Goal: Navigation & Orientation: Find specific page/section

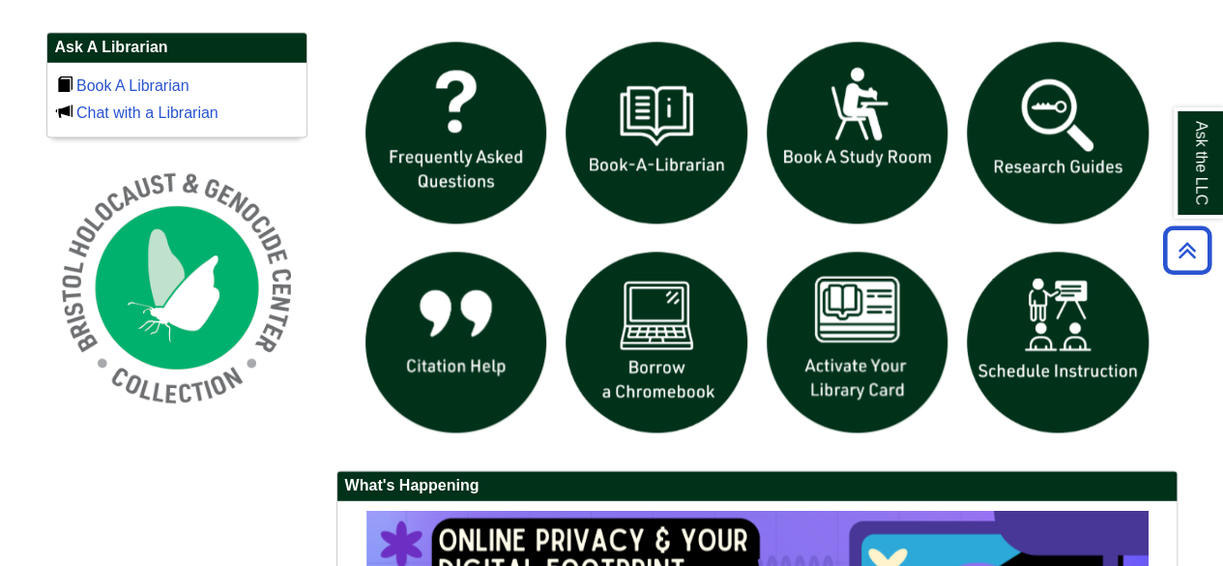
scroll to position [1314, 0]
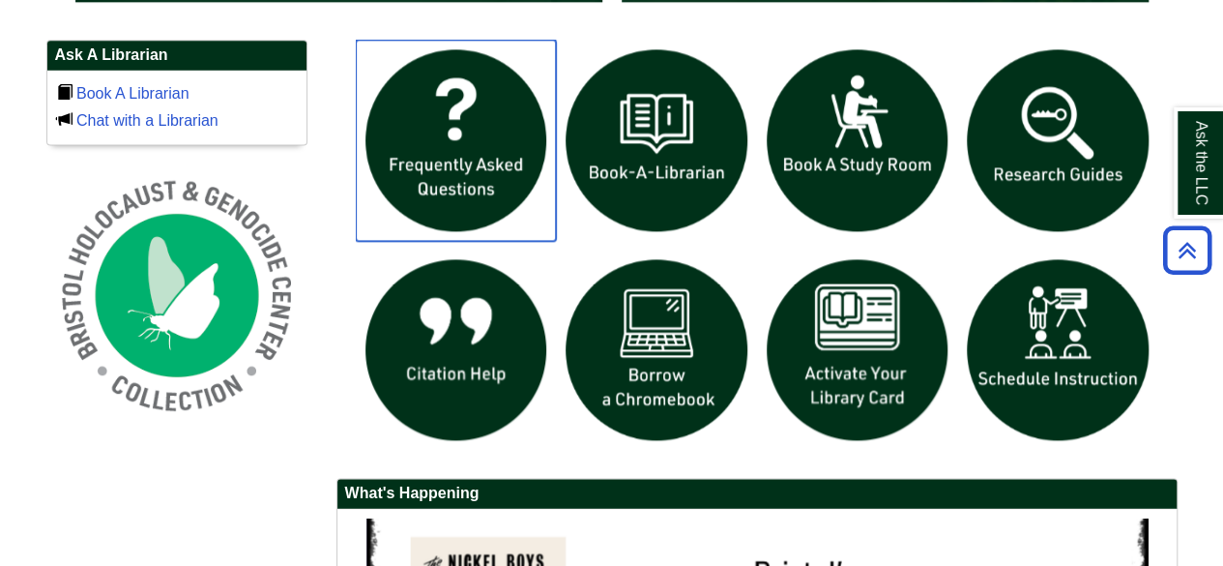
click at [489, 139] on img "slideshow" at bounding box center [456, 140] width 201 height 201
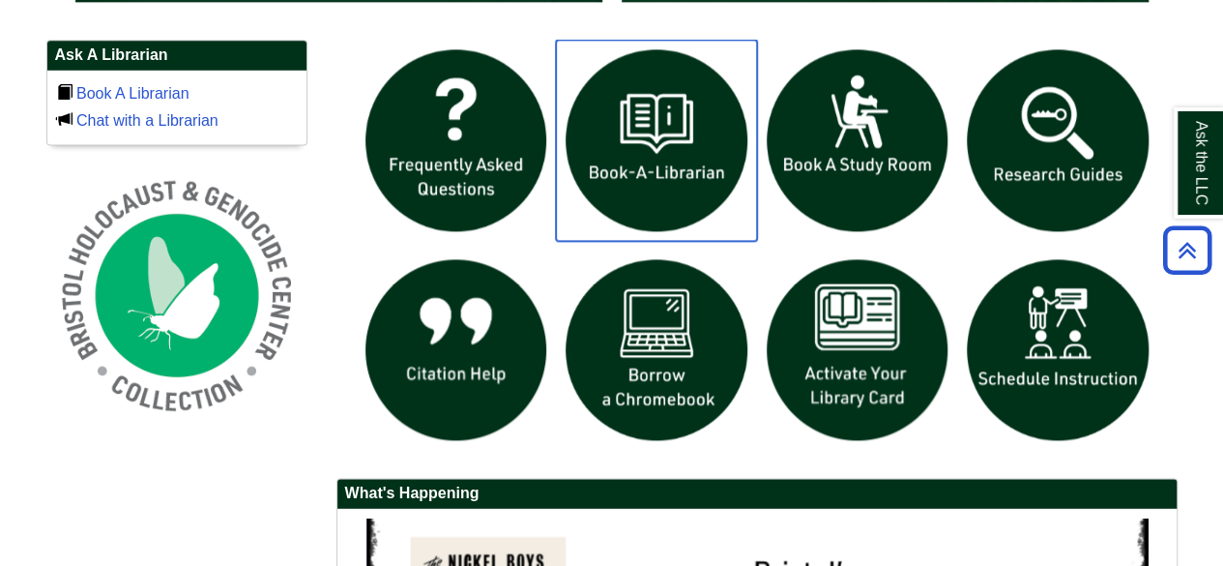
click at [647, 170] on img "slideshow" at bounding box center [656, 140] width 201 height 201
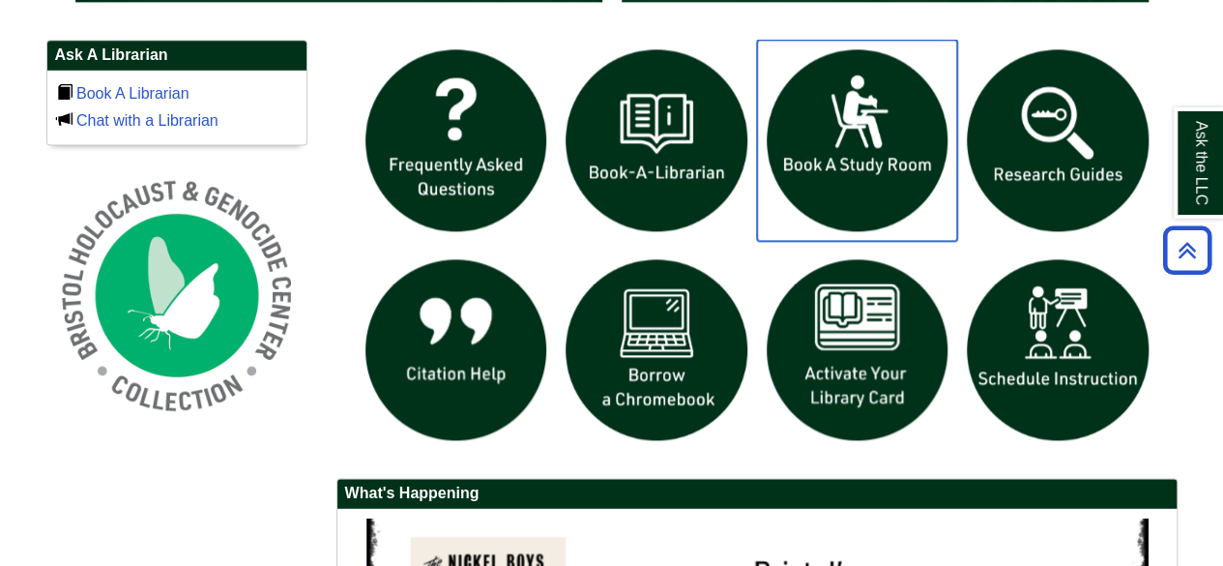
click at [860, 132] on img "slideshow" at bounding box center [857, 140] width 201 height 201
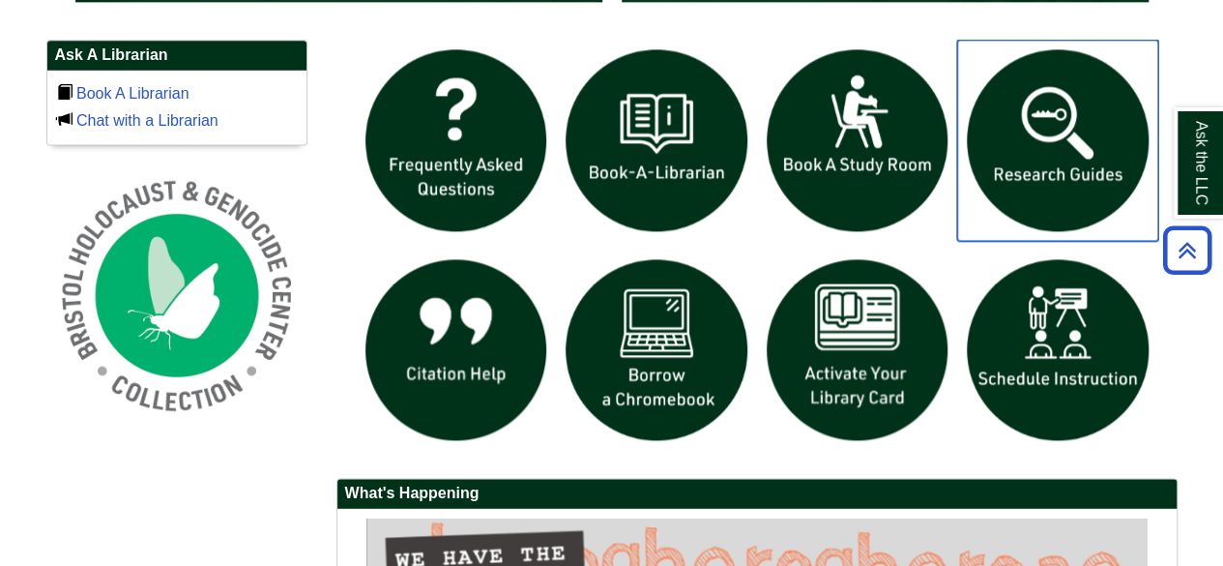
click at [1085, 146] on img "slideshow" at bounding box center [1057, 140] width 201 height 201
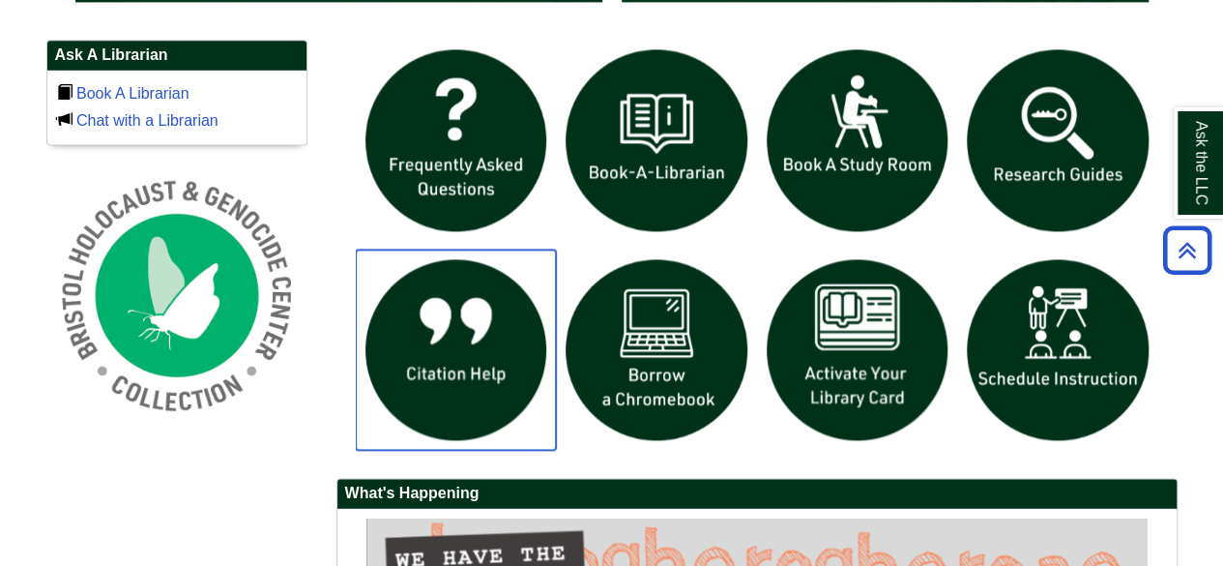
click at [447, 343] on img "slideshow" at bounding box center [456, 349] width 201 height 201
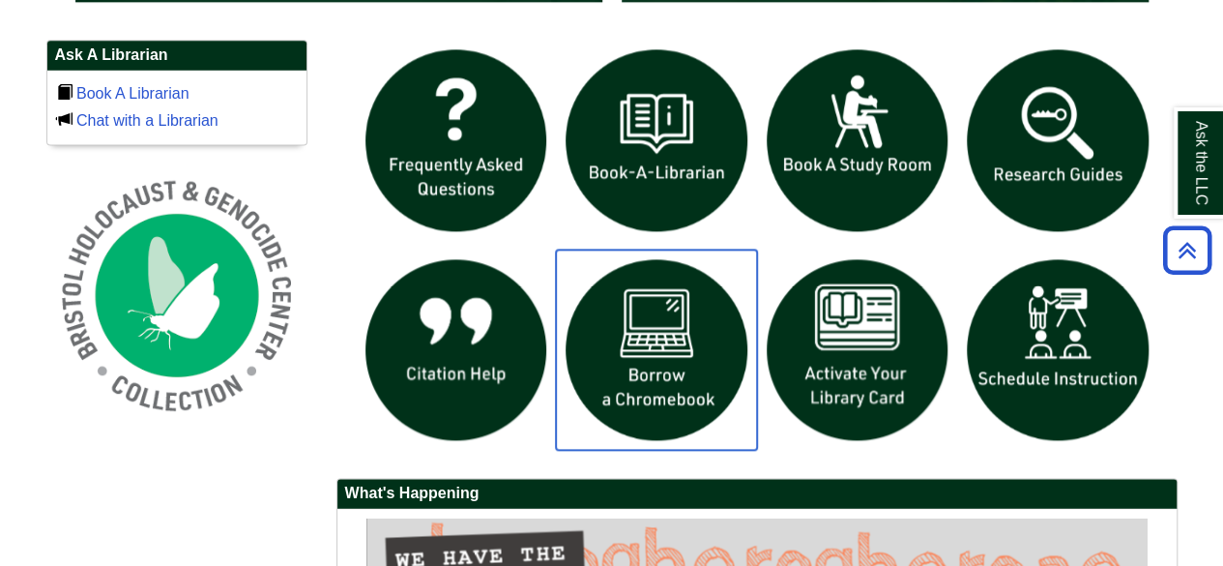
click at [673, 351] on img "slideshow" at bounding box center [656, 349] width 201 height 201
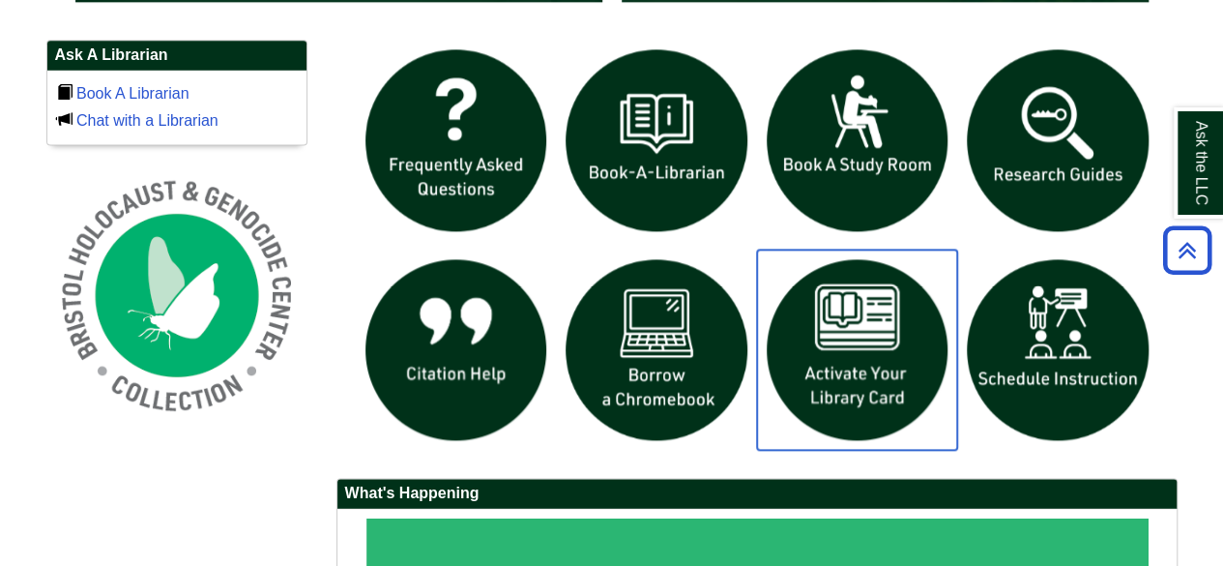
click at [846, 296] on img "slideshow" at bounding box center [857, 349] width 201 height 201
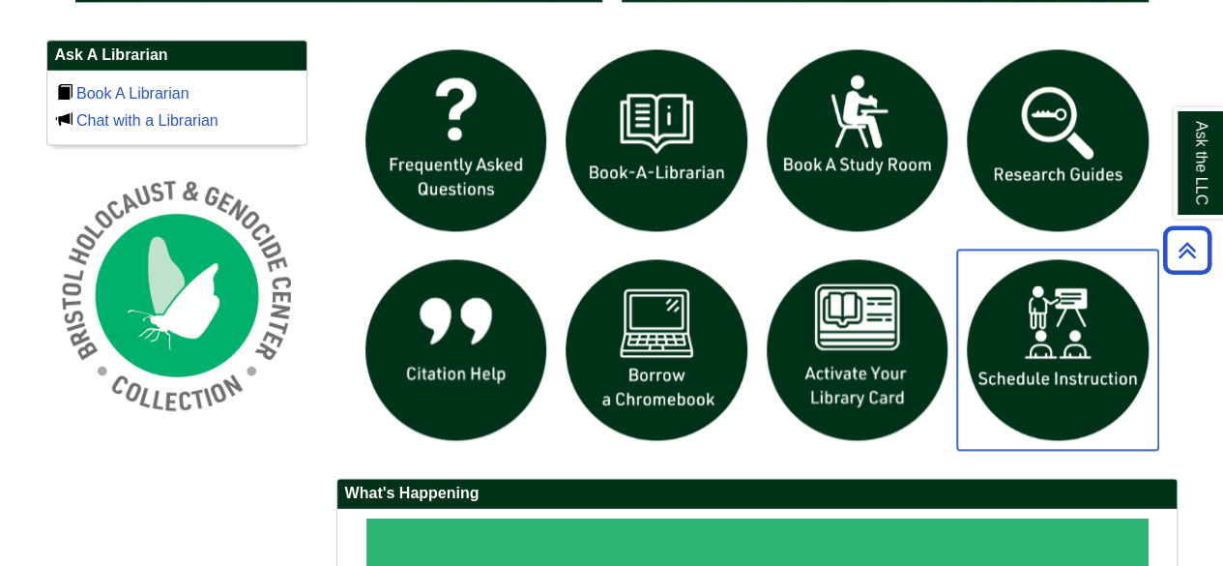
click at [1100, 376] on img "slideshow" at bounding box center [1057, 349] width 201 height 201
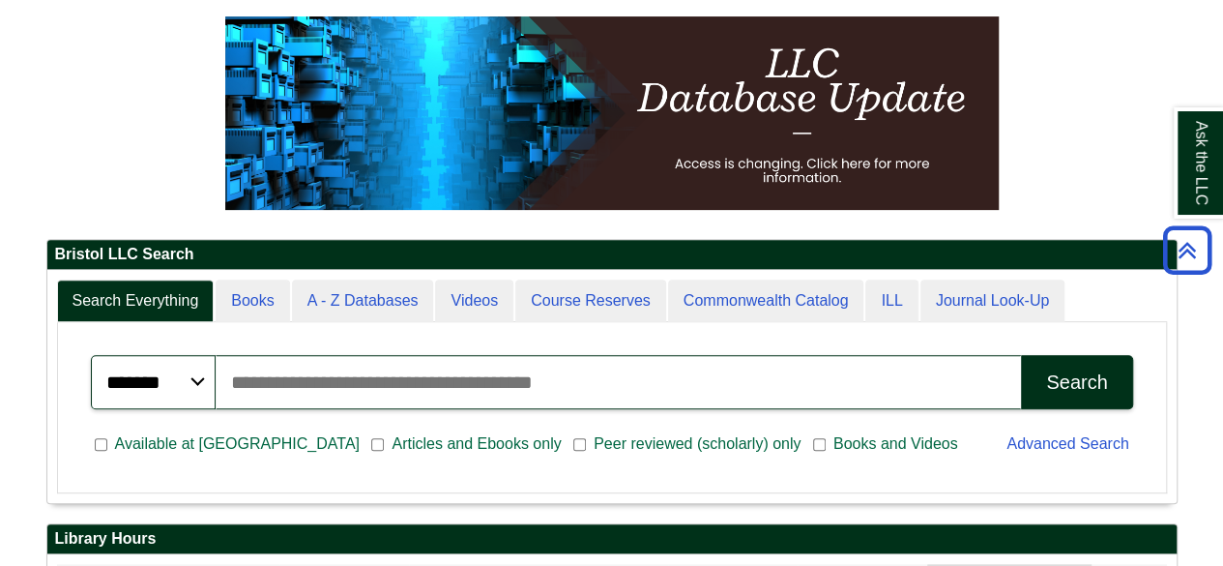
scroll to position [179, 0]
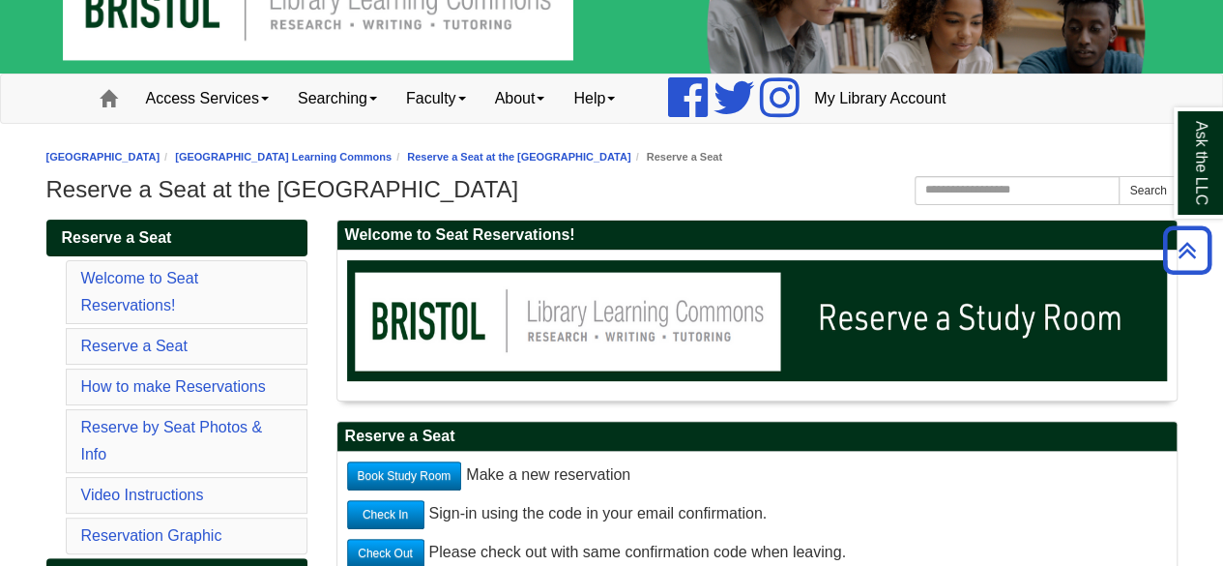
scroll to position [56, 0]
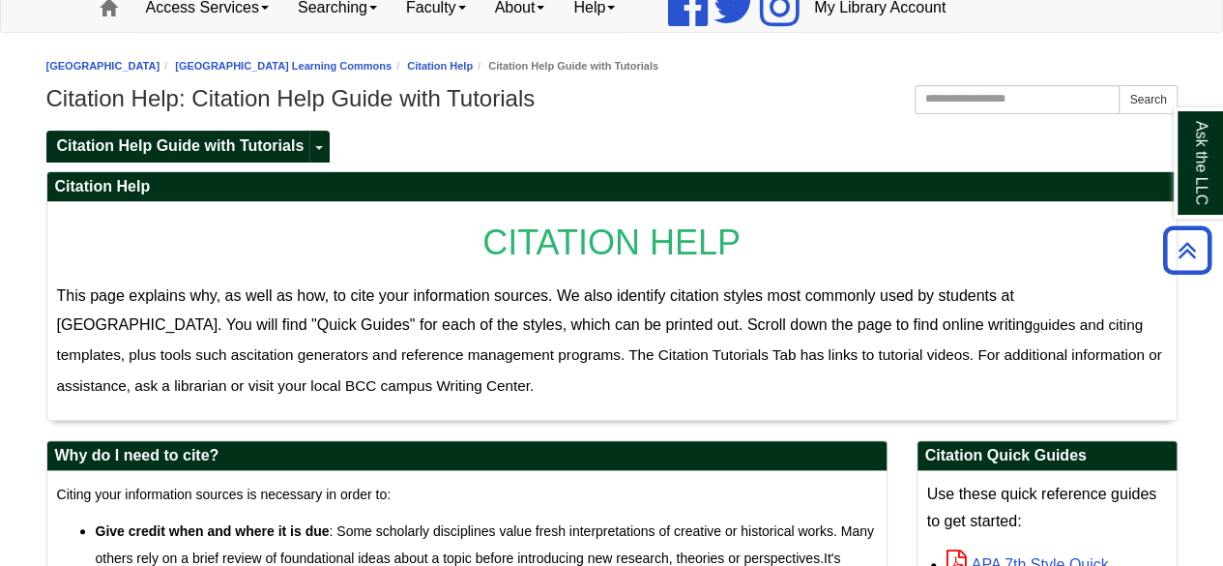
scroll to position [126, 0]
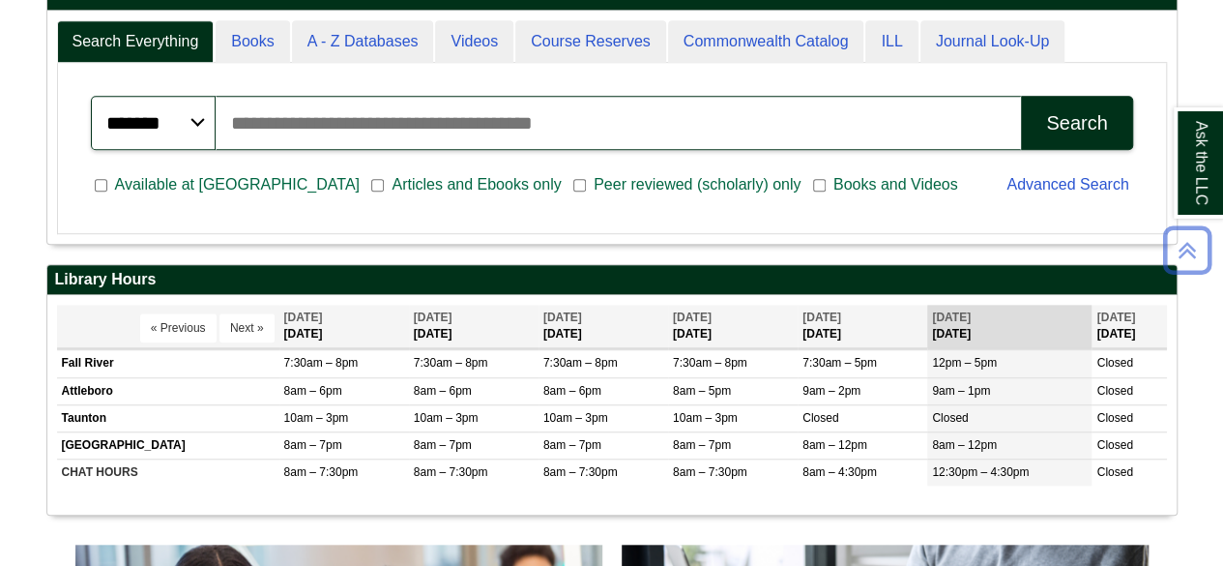
scroll to position [232, 1130]
